Goal: Use online tool/utility: Utilize a website feature to perform a specific function

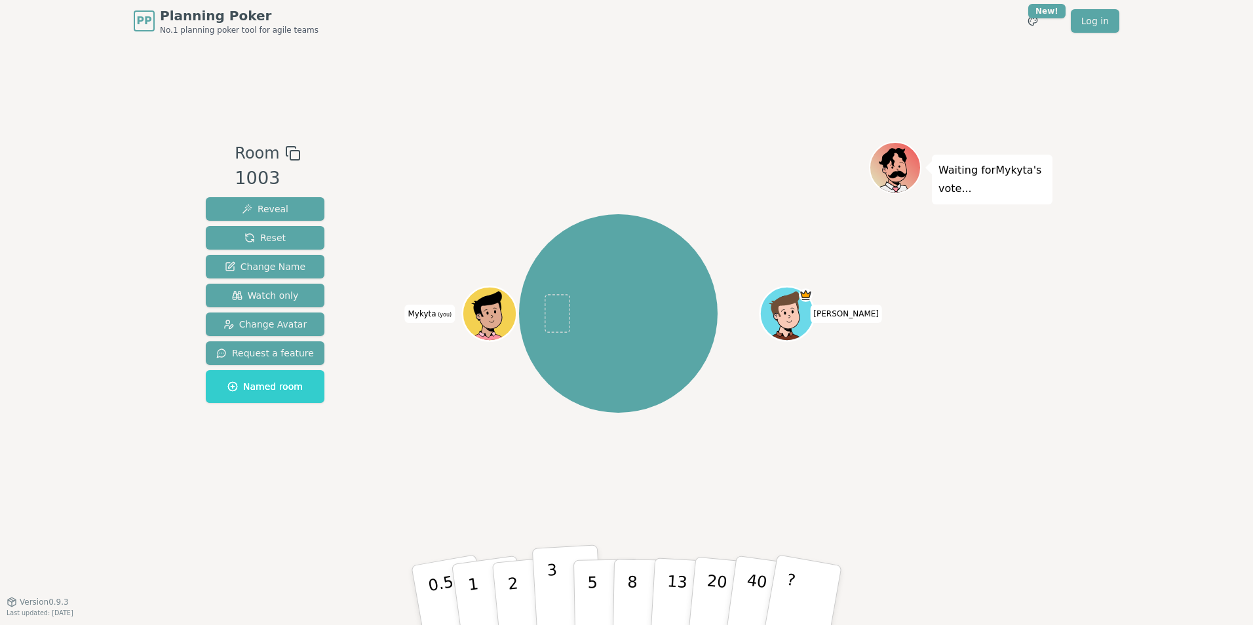
click at [550, 585] on p "3" at bounding box center [554, 596] width 14 height 71
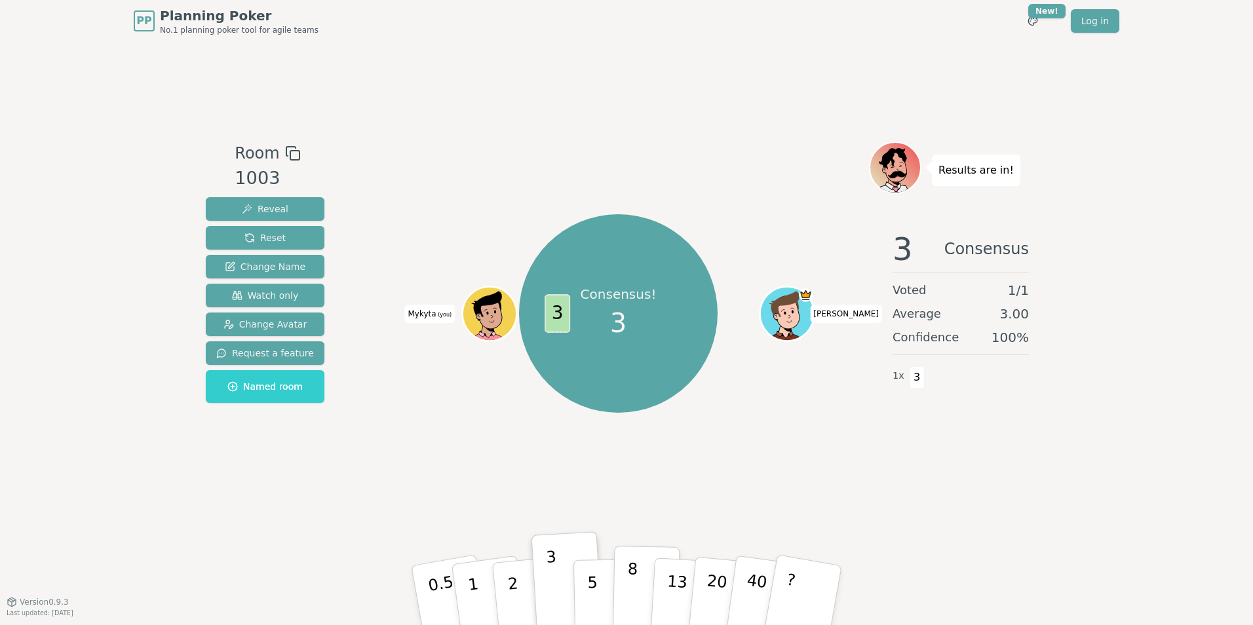
click at [625, 604] on button "8" at bounding box center [647, 596] width 68 height 100
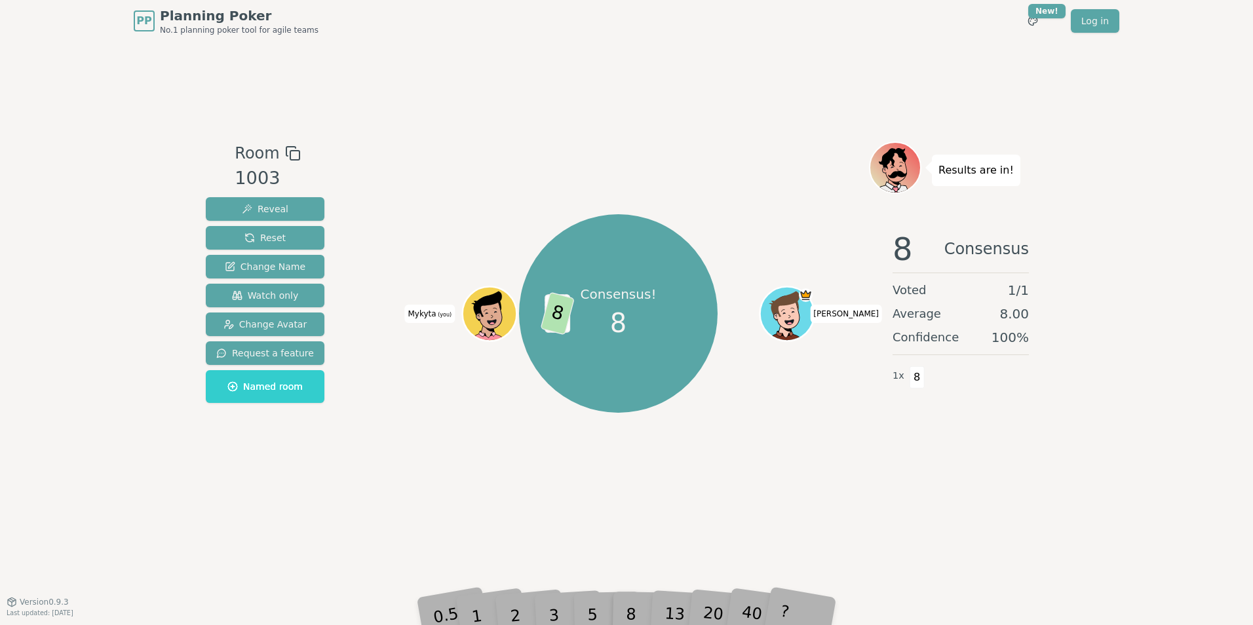
click at [764, 610] on div "40" at bounding box center [764, 595] width 45 height 50
click at [754, 610] on div "40" at bounding box center [764, 595] width 45 height 50
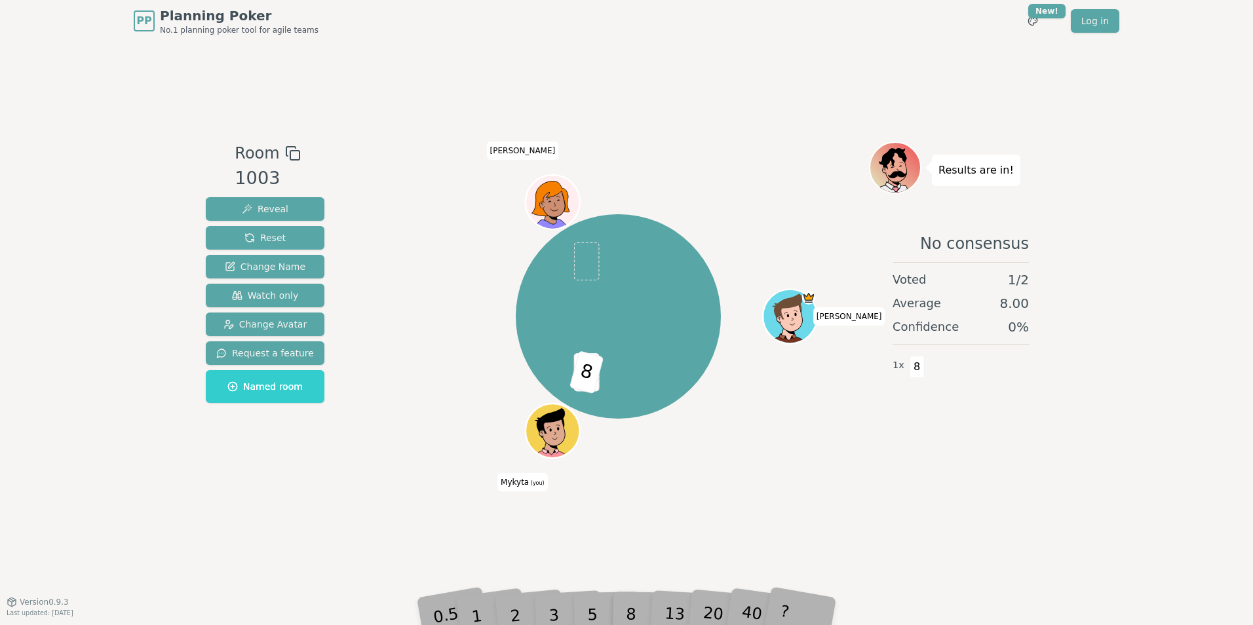
click at [754, 609] on div "40" at bounding box center [764, 595] width 45 height 50
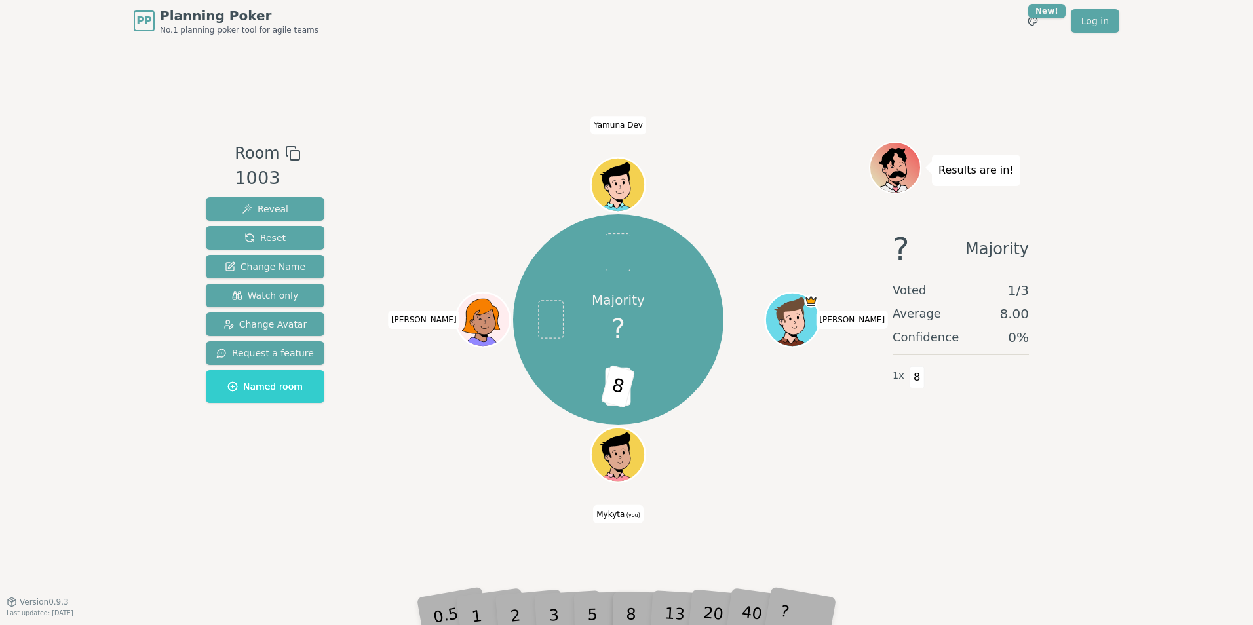
click at [805, 609] on div "?" at bounding box center [803, 596] width 47 height 52
click at [800, 609] on div "?" at bounding box center [803, 596] width 47 height 52
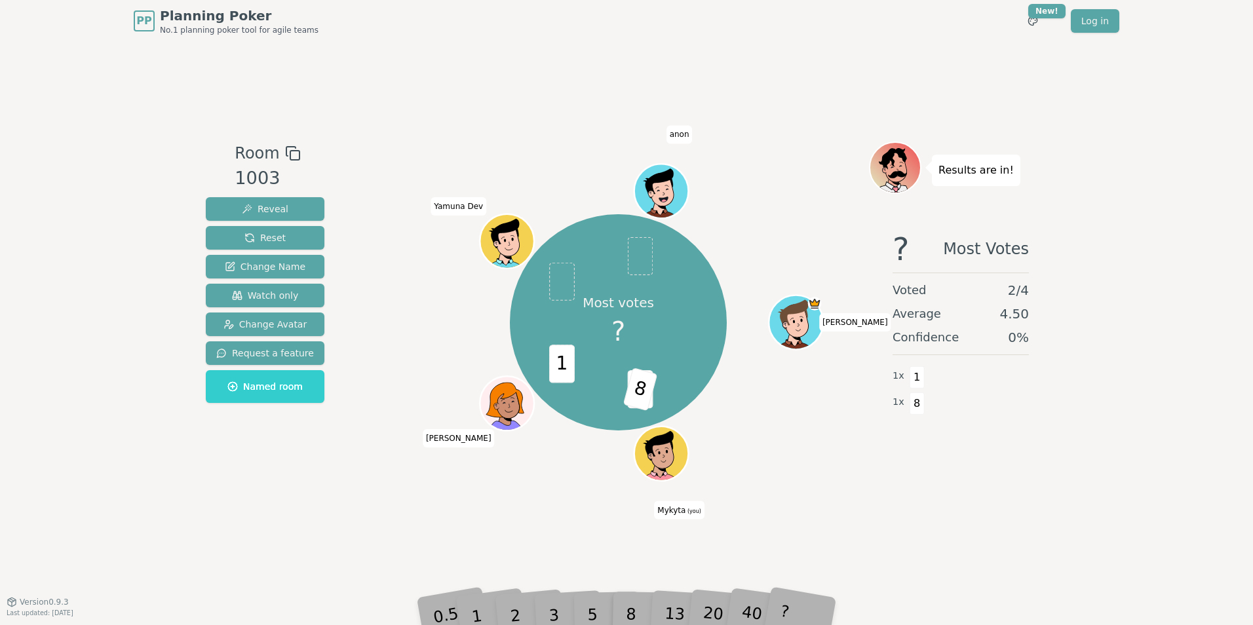
click at [792, 600] on div "?" at bounding box center [803, 596] width 47 height 52
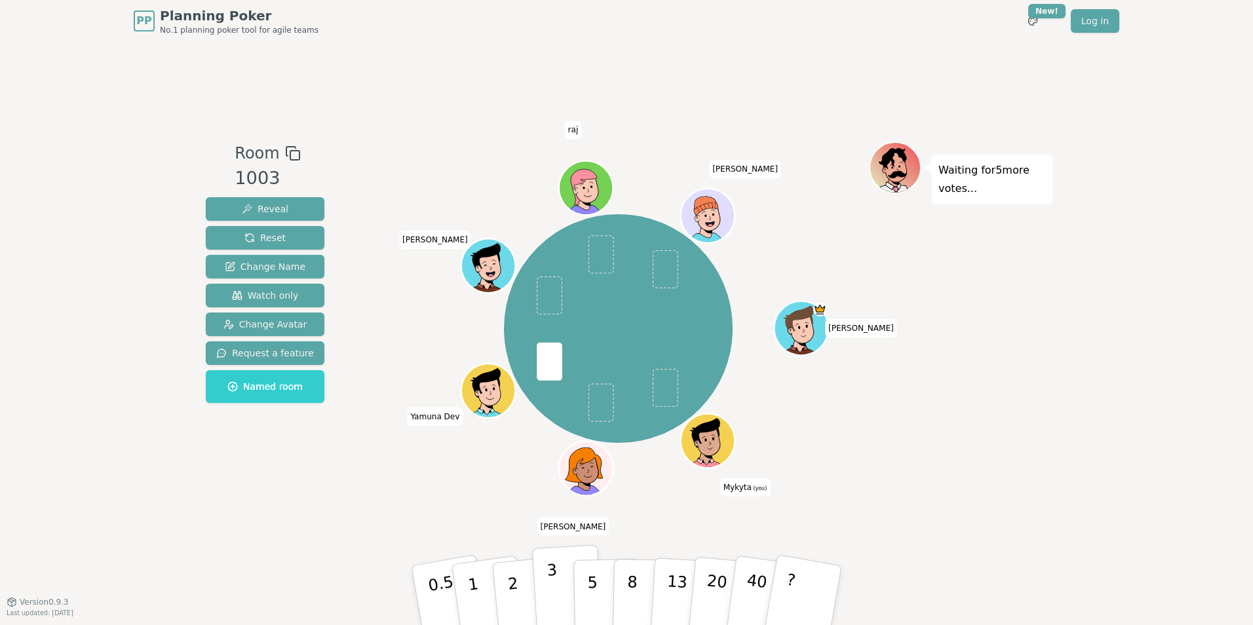
click at [554, 602] on p "3" at bounding box center [554, 596] width 14 height 71
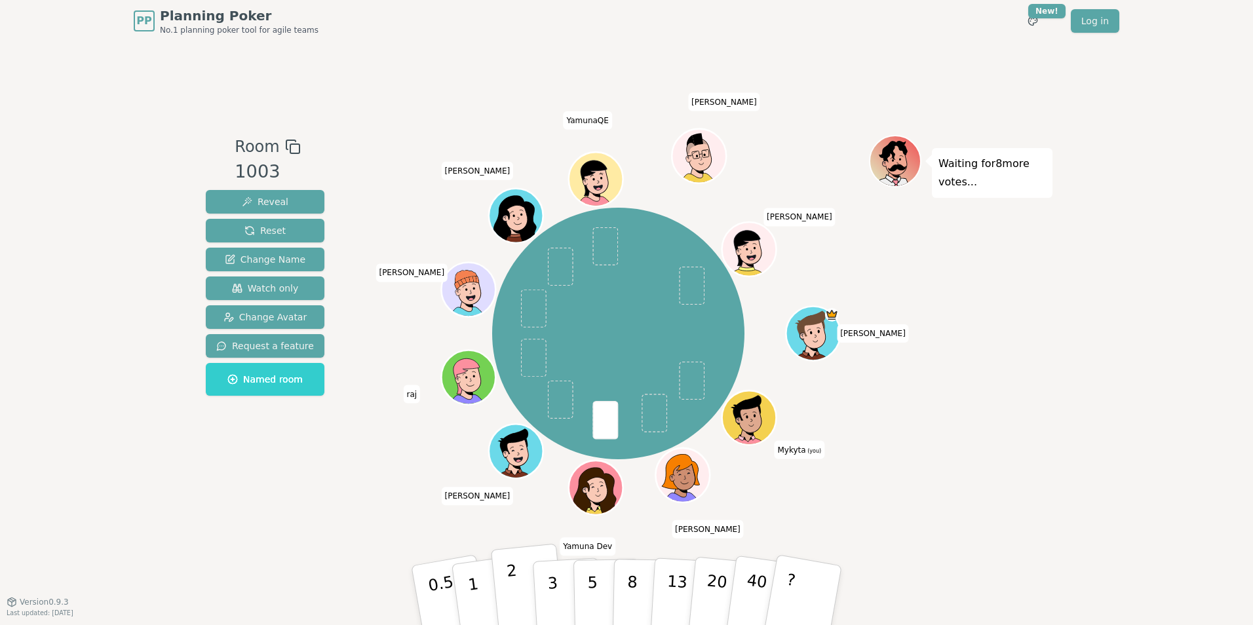
click at [517, 605] on p "2" at bounding box center [514, 597] width 17 height 71
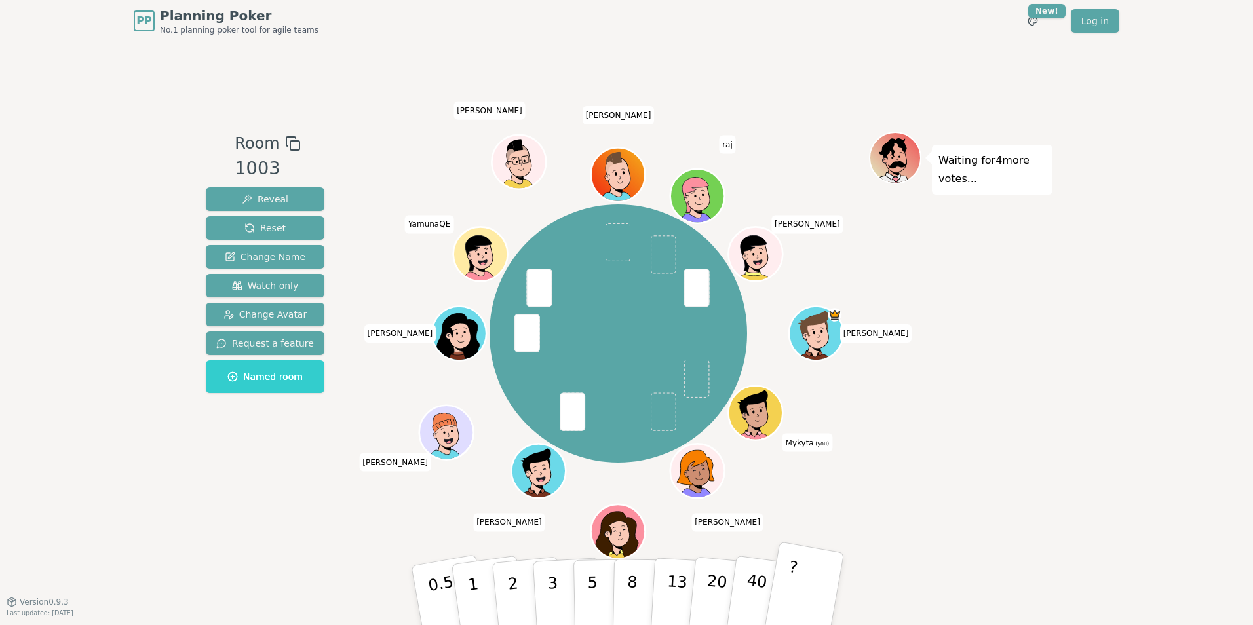
click at [796, 592] on button "?" at bounding box center [804, 595] width 82 height 108
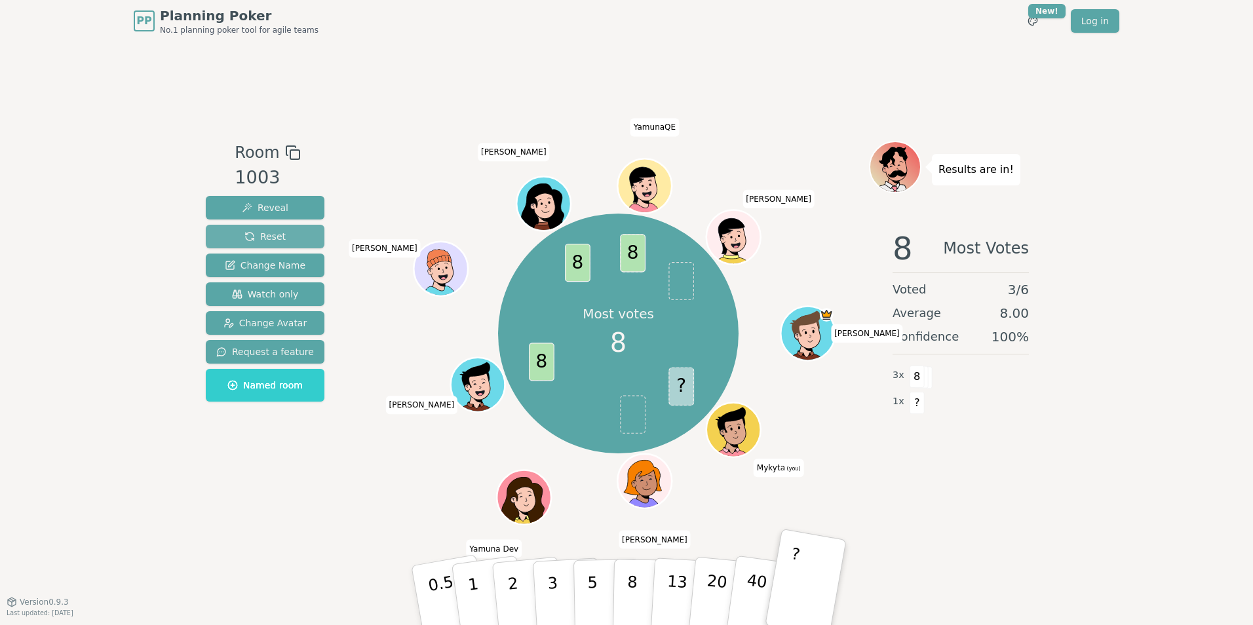
click at [267, 228] on button "Reset" at bounding box center [265, 237] width 119 height 24
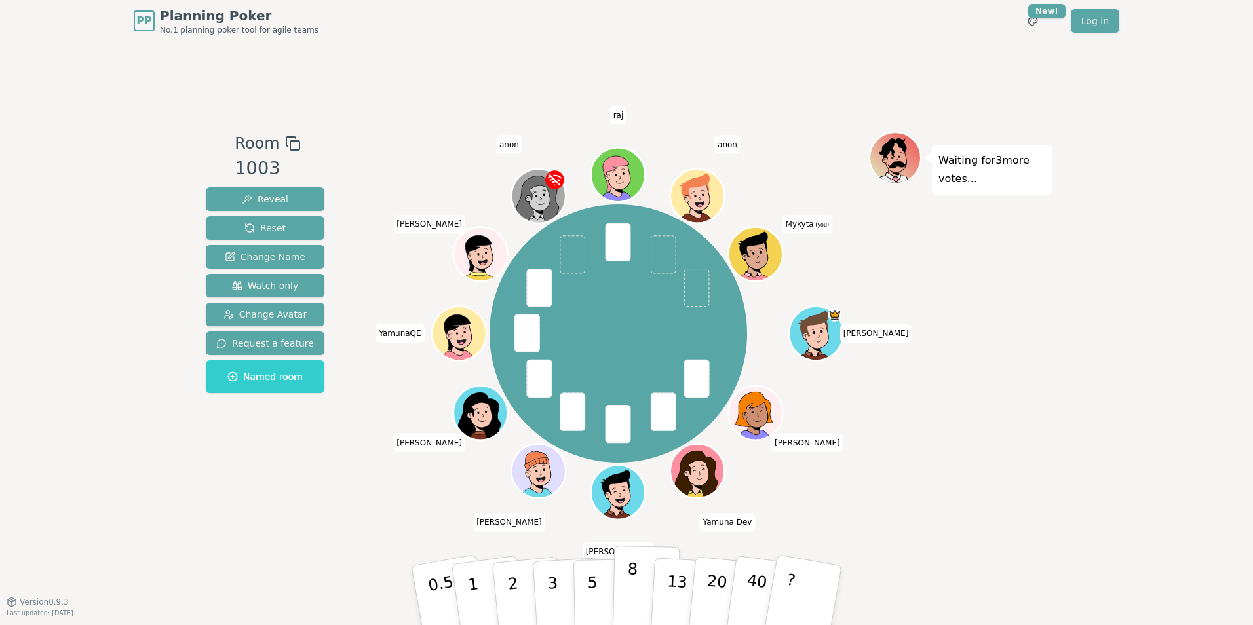
click at [636, 574] on button "8" at bounding box center [647, 596] width 68 height 100
click at [964, 410] on div "Waiting for 2 more votes..." at bounding box center [961, 322] width 184 height 380
click at [596, 575] on button "5" at bounding box center [608, 596] width 68 height 100
click at [589, 568] on p "5" at bounding box center [592, 595] width 11 height 71
drag, startPoint x: 536, startPoint y: 193, endPoint x: 474, endPoint y: 130, distance: 88.1
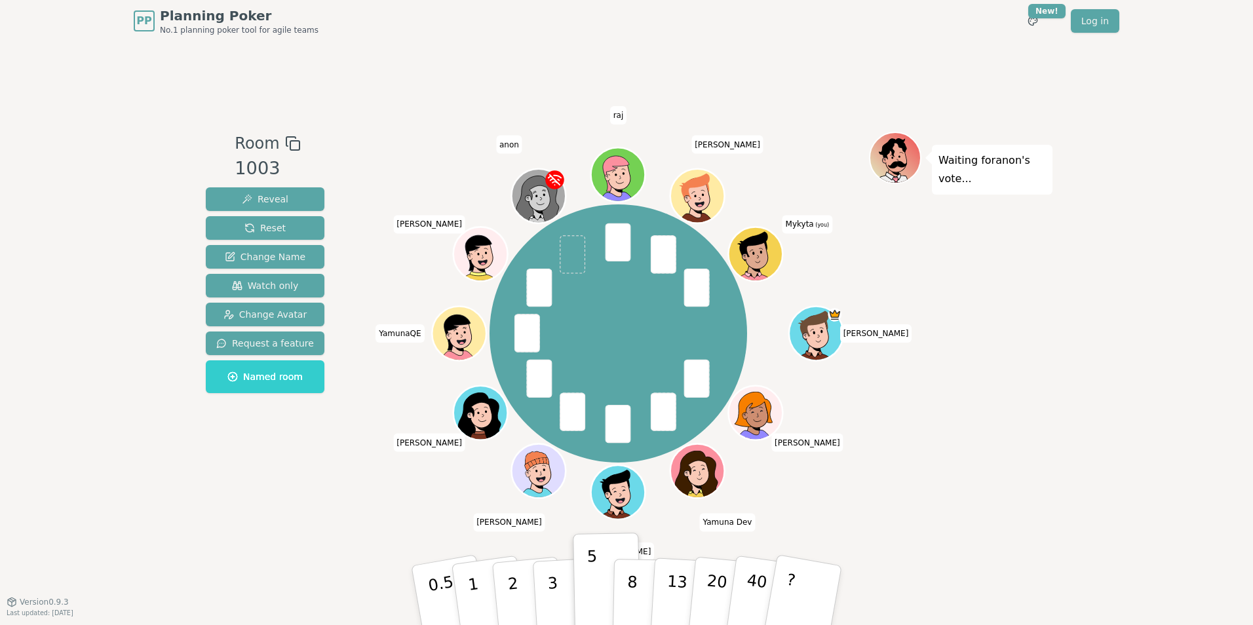
click at [474, 130] on div "Room 1003 Reveal Reset Change Name Watch only Change Avatar Request a feature N…" at bounding box center [627, 322] width 852 height 560
click at [509, 180] on div "[PERSON_NAME] Dev [PERSON_NAME] [PERSON_NAME] YamunaQE [PERSON_NAME] anon raj […" at bounding box center [618, 333] width 501 height 357
